Goal: Book appointment/travel/reservation

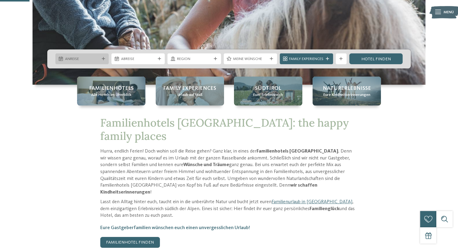
click at [76, 61] on span "Anreise" at bounding box center [82, 58] width 34 height 5
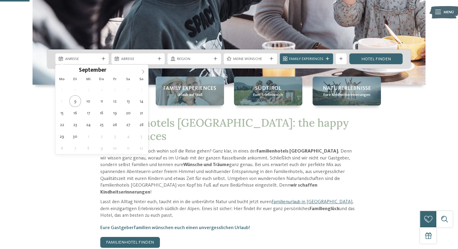
click at [140, 72] on span at bounding box center [143, 70] width 10 height 10
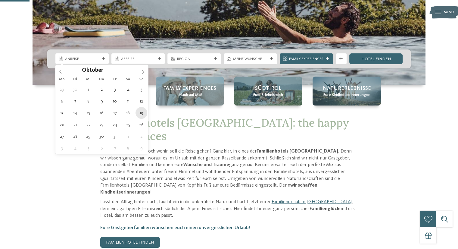
type div "[DATE]"
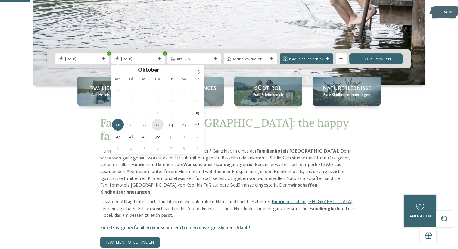
type div "[DATE]"
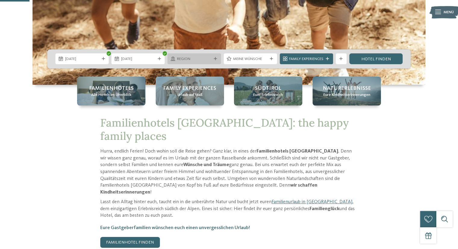
click at [200, 63] on div "Region" at bounding box center [193, 58] width 53 height 11
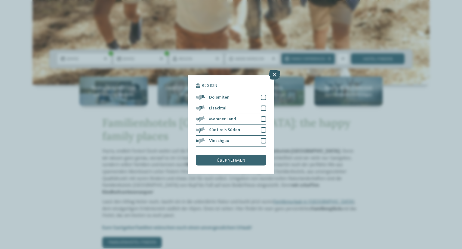
click at [275, 73] on icon at bounding box center [275, 75] width 12 height 10
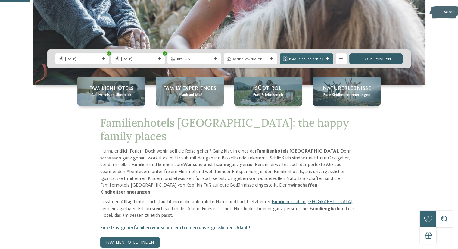
click at [378, 58] on link "Hotel finden" at bounding box center [375, 58] width 53 height 11
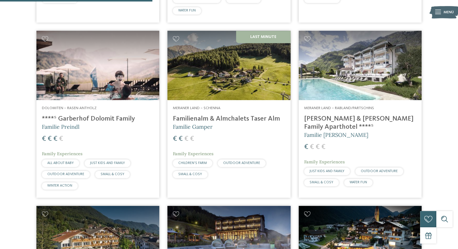
scroll to position [536, 0]
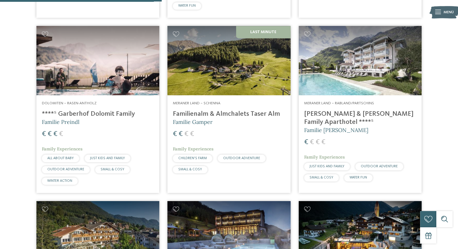
click at [125, 93] on img at bounding box center [97, 60] width 123 height 69
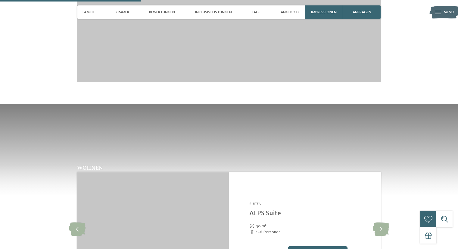
scroll to position [783, 0]
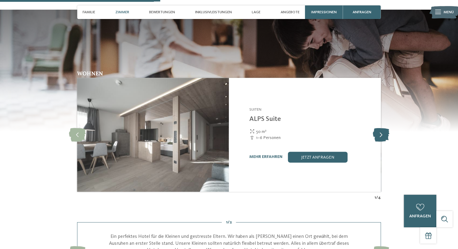
click at [381, 128] on icon at bounding box center [380, 135] width 17 height 14
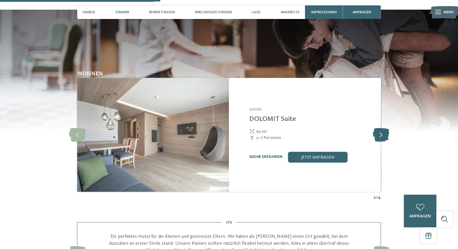
click at [381, 128] on icon at bounding box center [380, 135] width 17 height 14
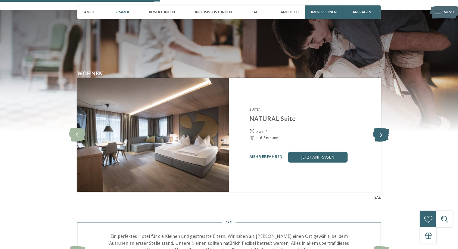
click at [381, 128] on icon at bounding box center [380, 135] width 17 height 14
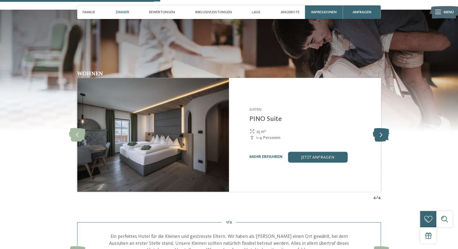
click at [381, 128] on icon at bounding box center [380, 135] width 17 height 14
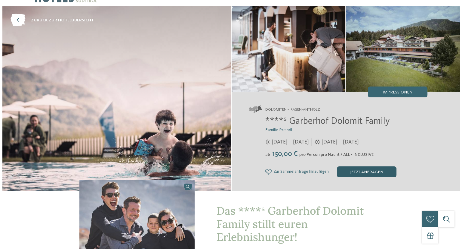
scroll to position [30, 0]
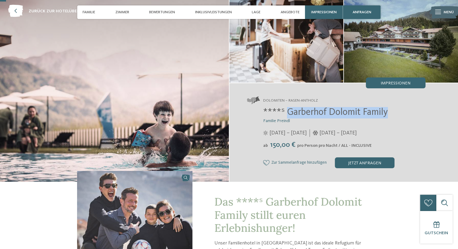
drag, startPoint x: 394, startPoint y: 109, endPoint x: 287, endPoint y: 114, distance: 107.9
click at [287, 114] on h2 "****ˢ Garberhof Dolomit Family" at bounding box center [344, 112] width 162 height 11
copy span "Garberhof Dolomit Family"
